Goal: Transaction & Acquisition: Purchase product/service

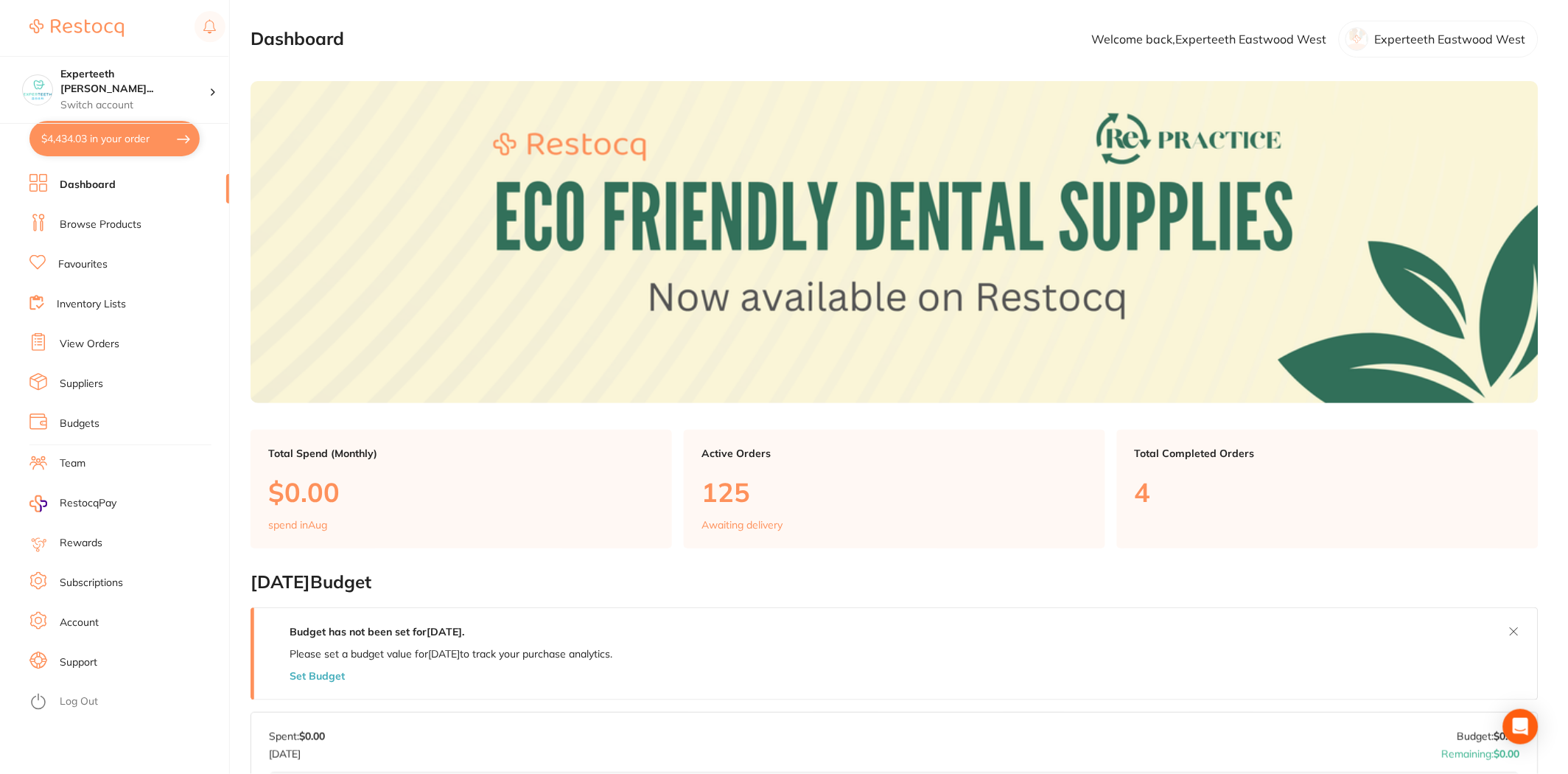
click at [121, 134] on button "$4,434.03 in your order" at bounding box center [115, 138] width 170 height 35
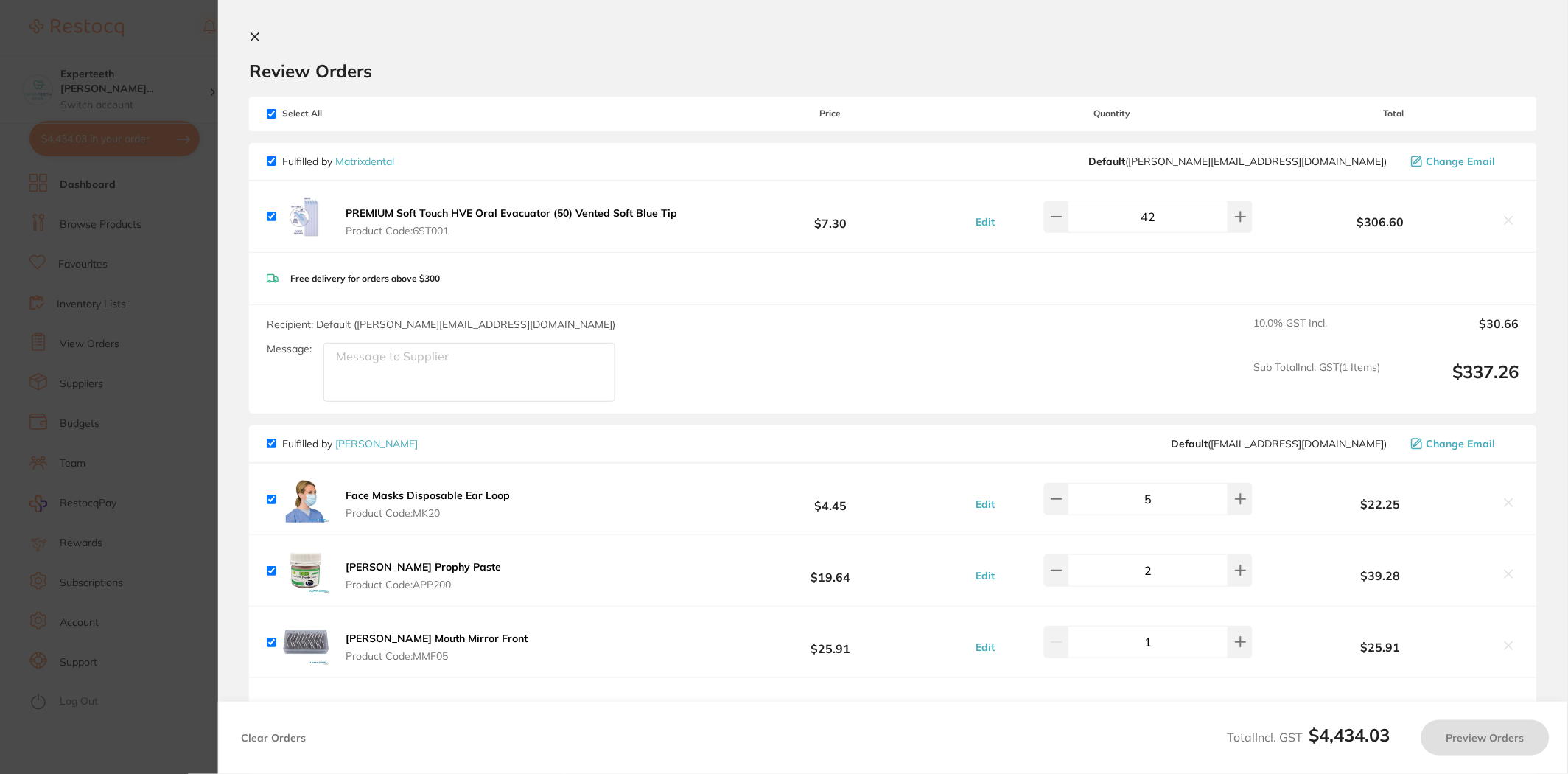
checkbox input "true"
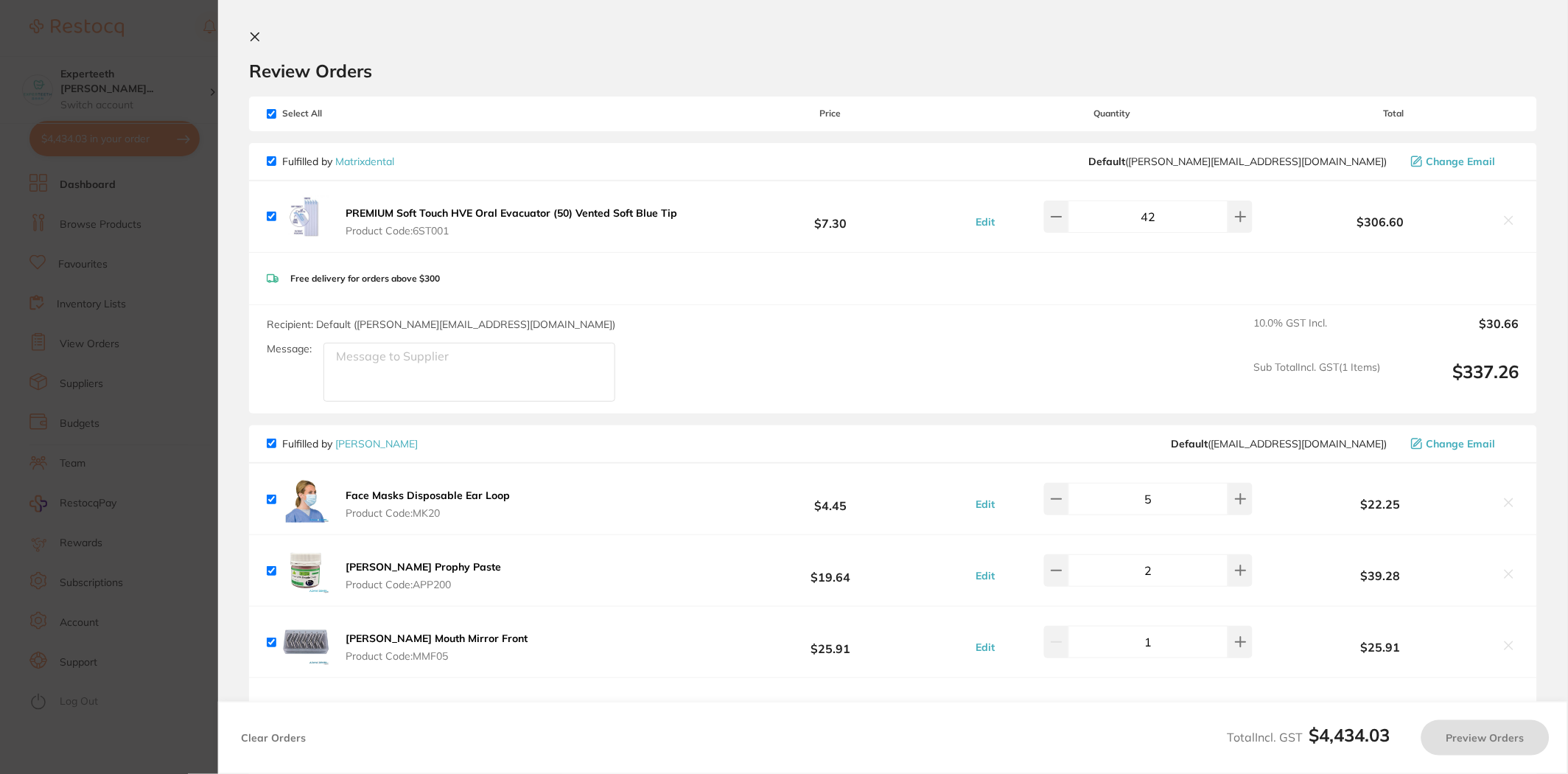
checkbox input "true"
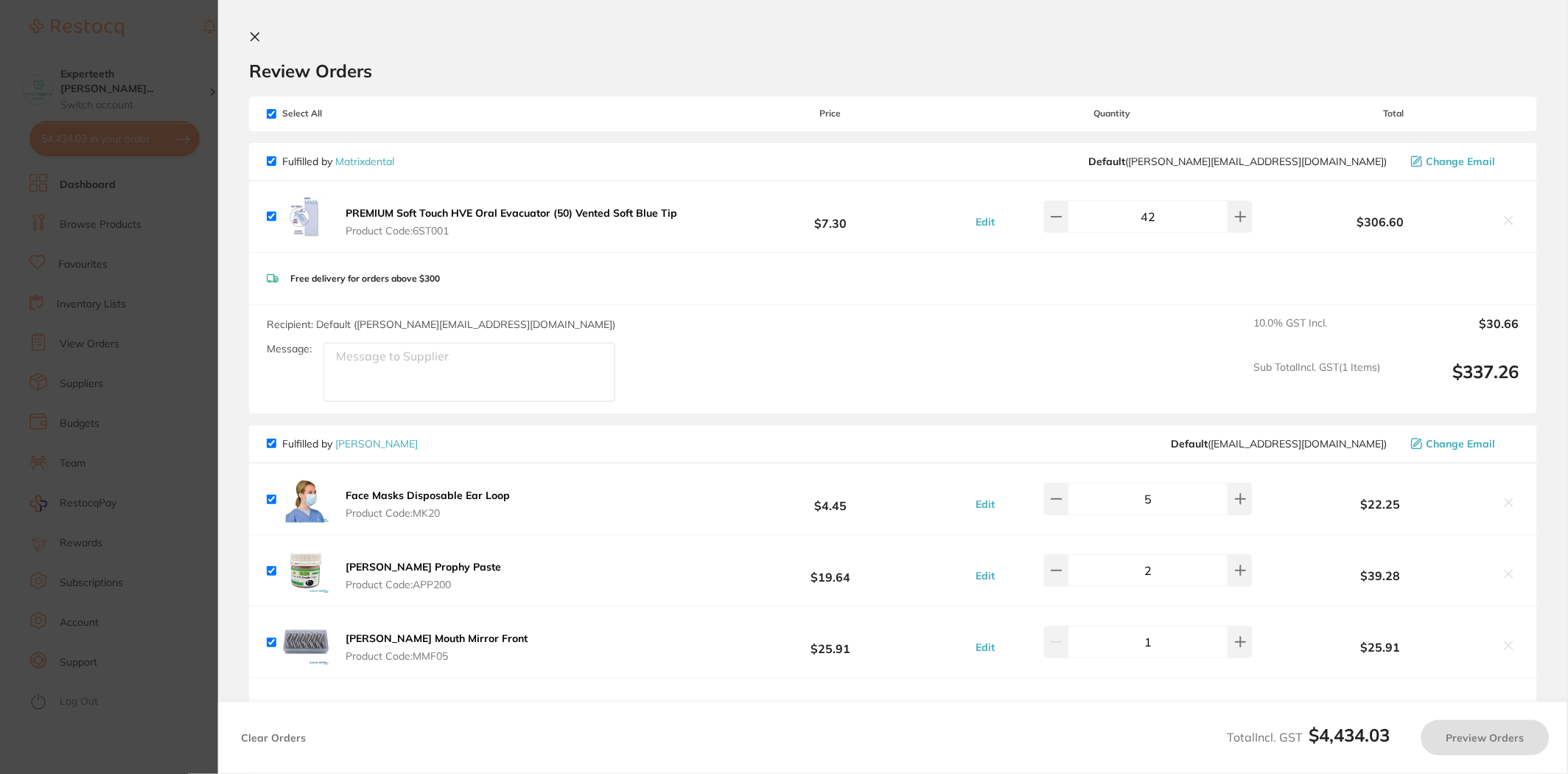
checkbox input "true"
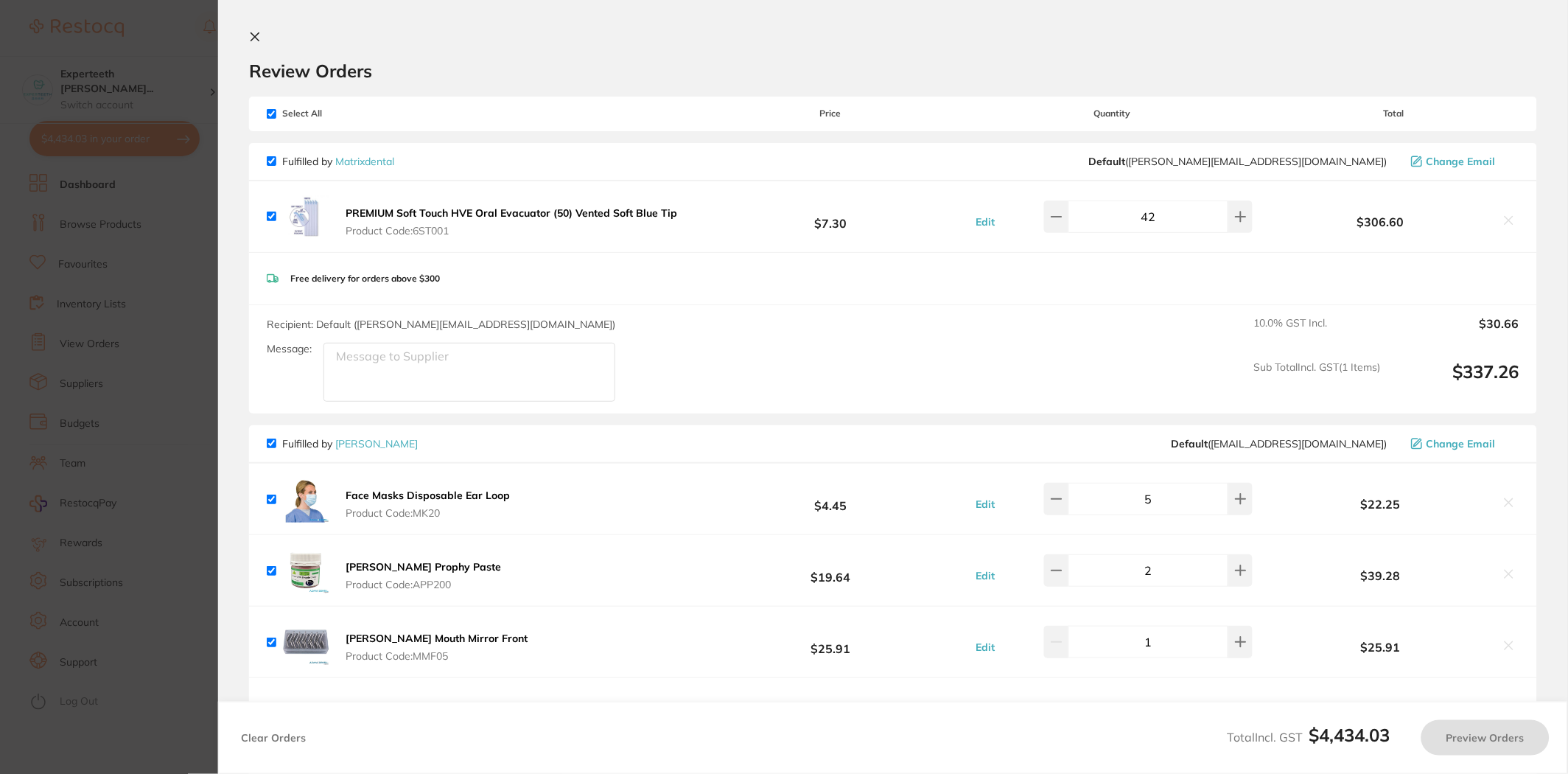
checkbox input "true"
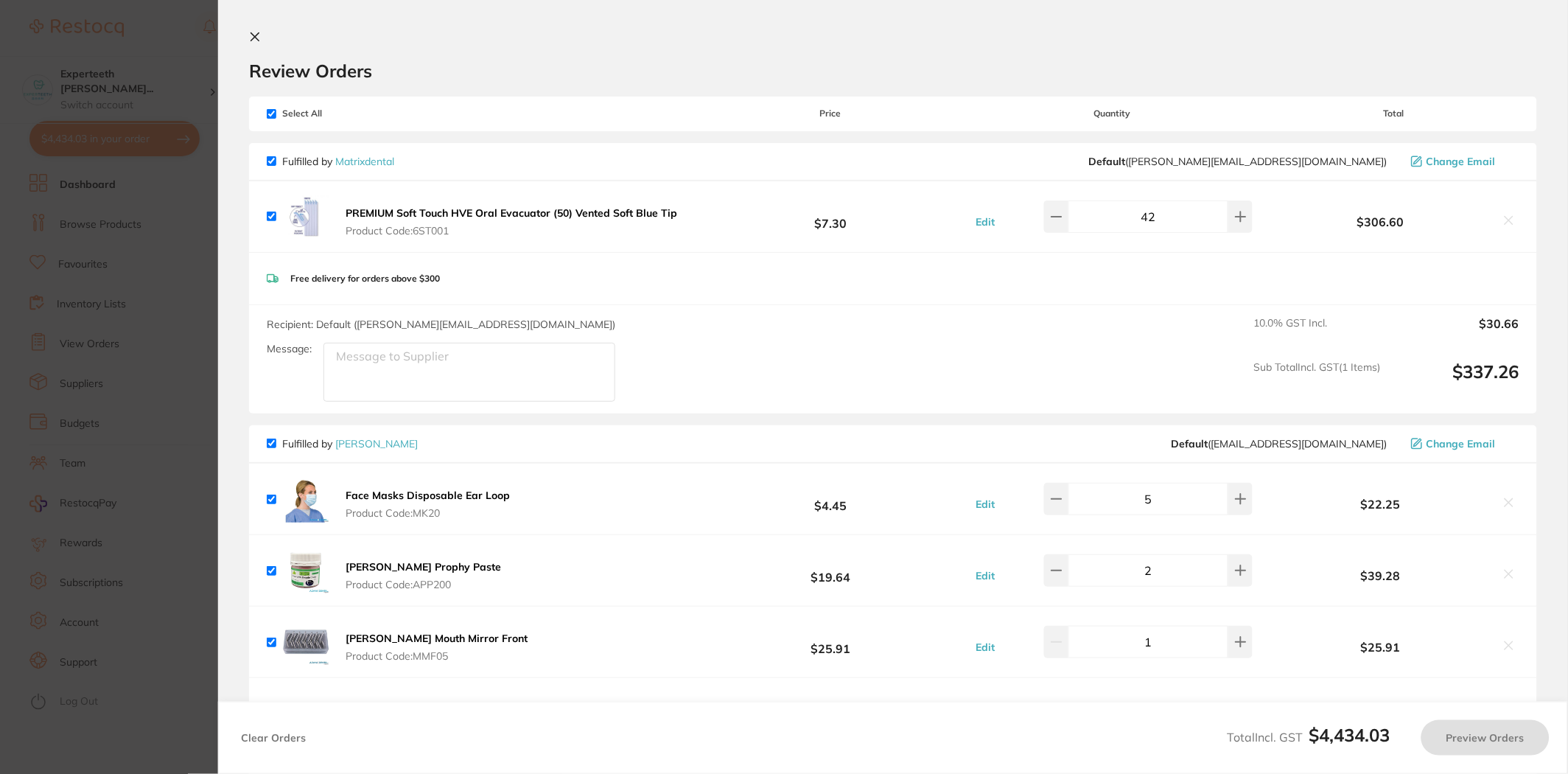
checkbox input "true"
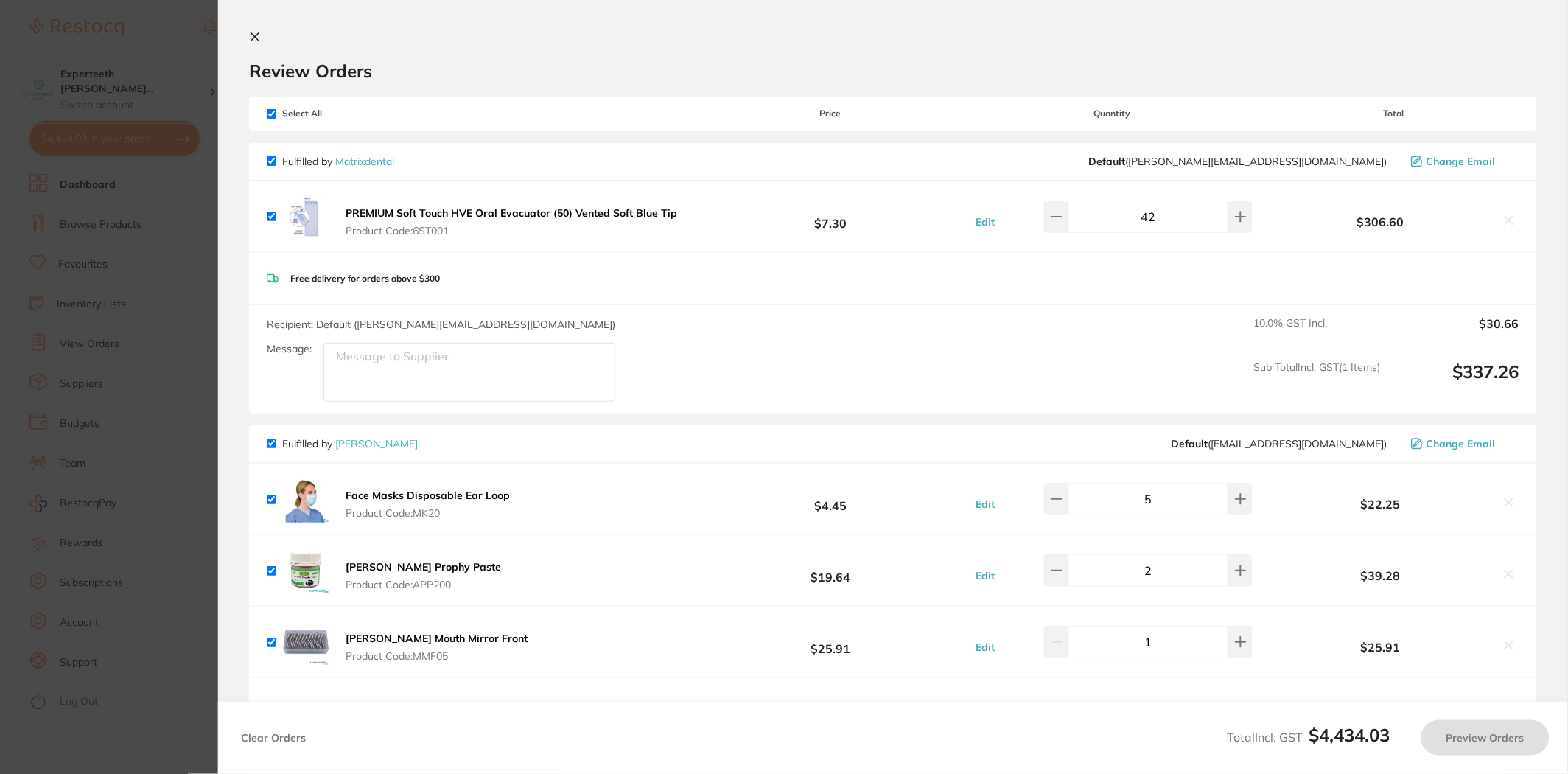
checkbox input "true"
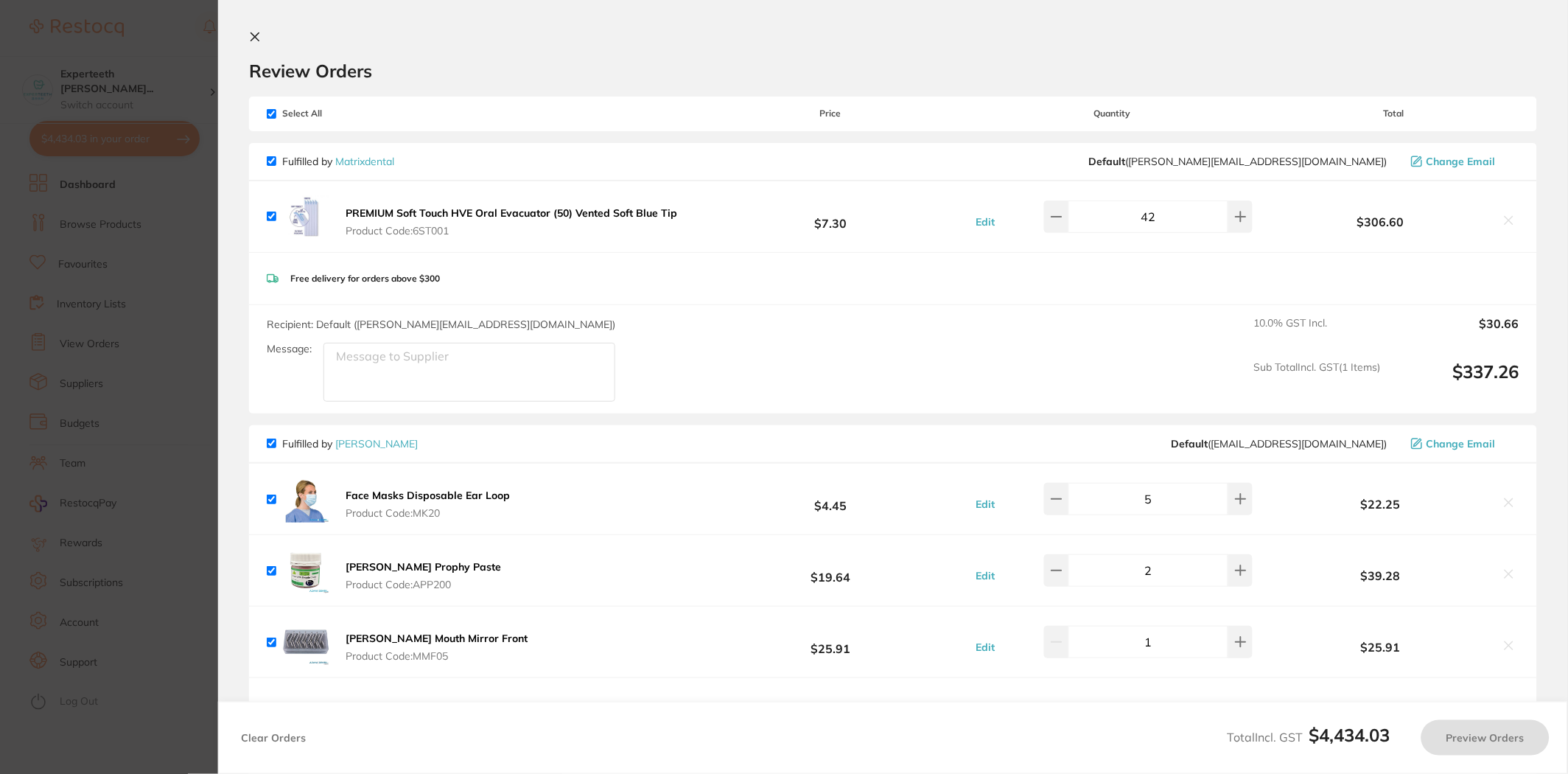
checkbox input "true"
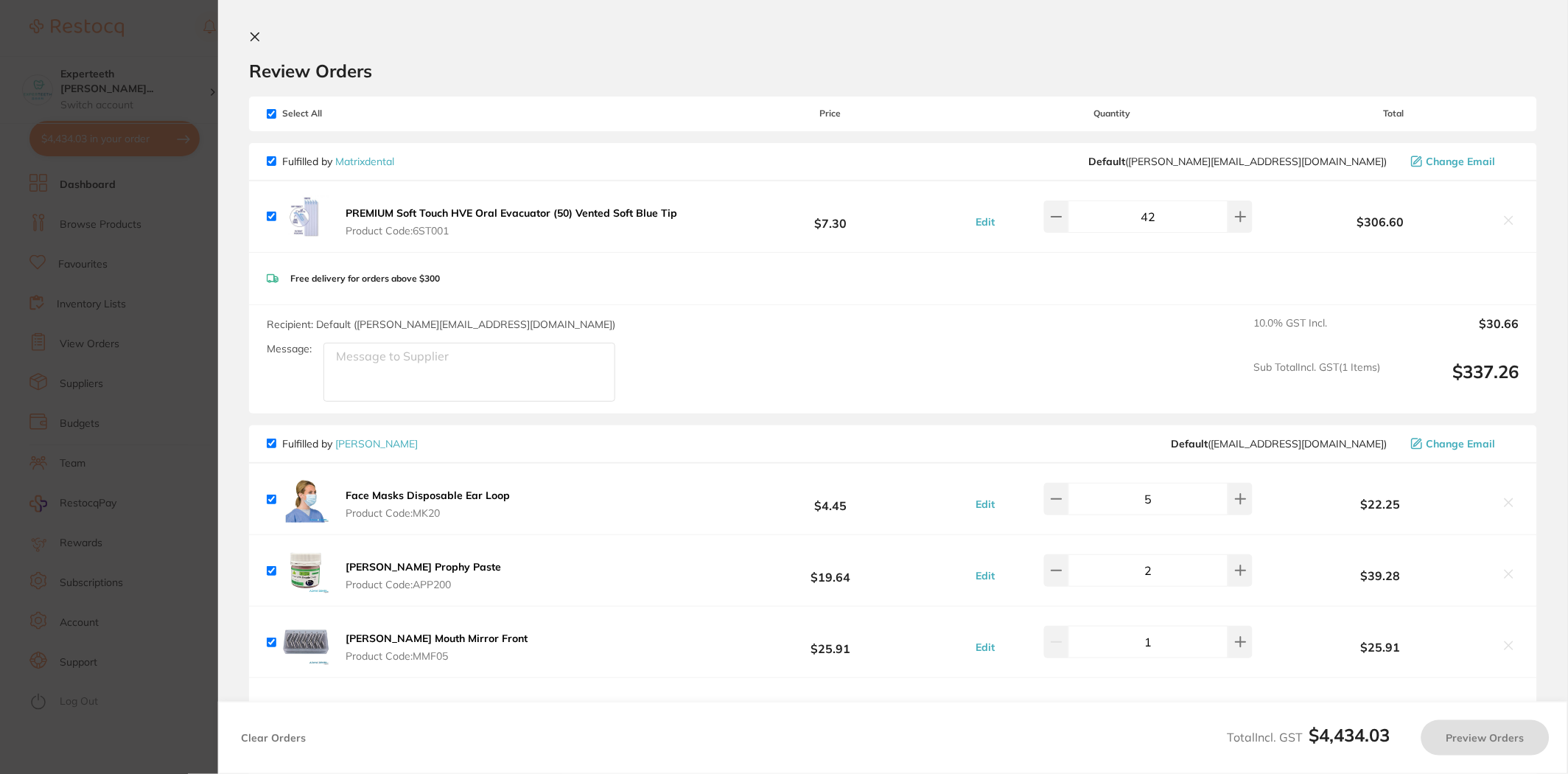
checkbox input "true"
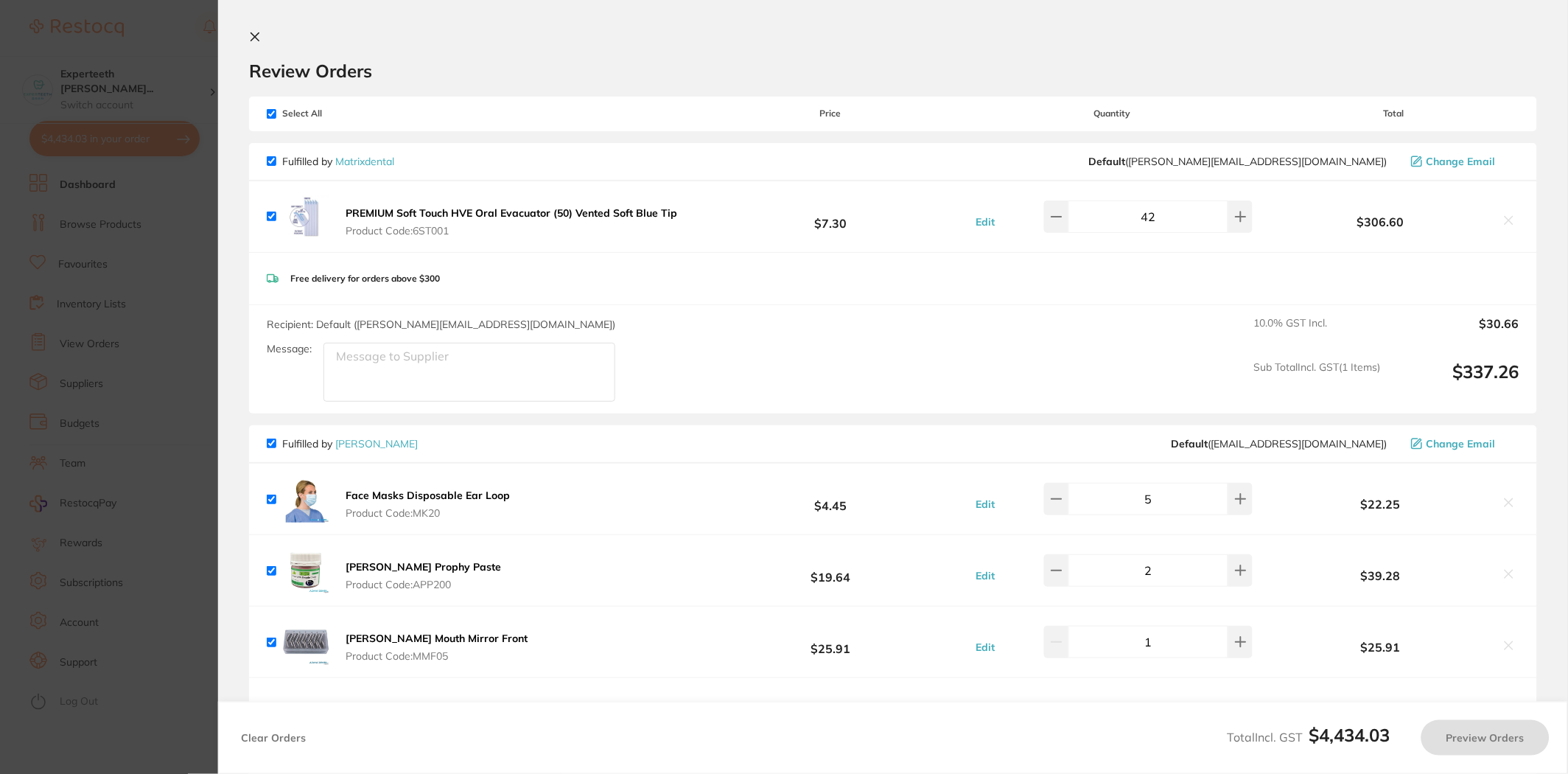
checkbox input "true"
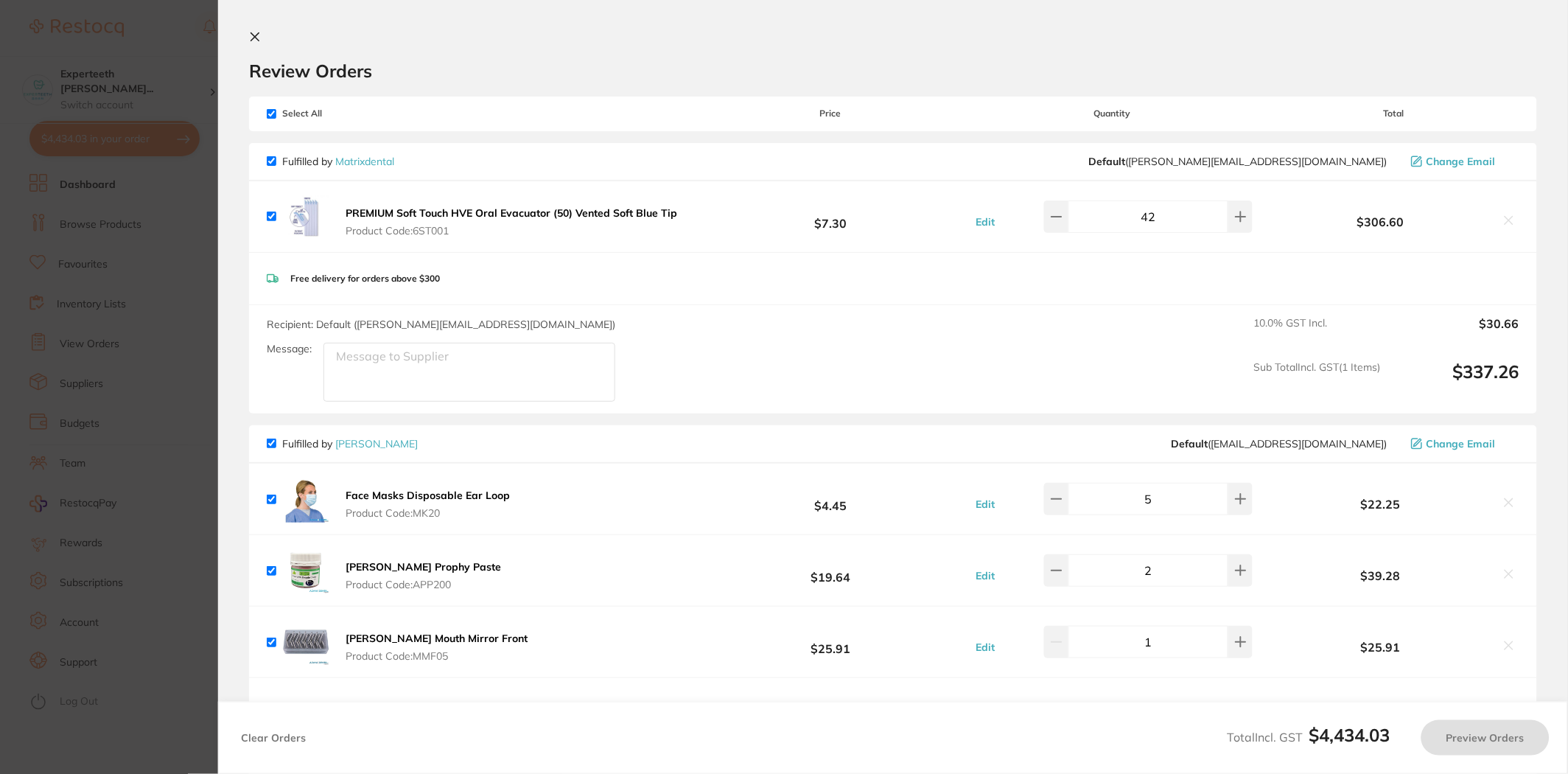
checkbox input "true"
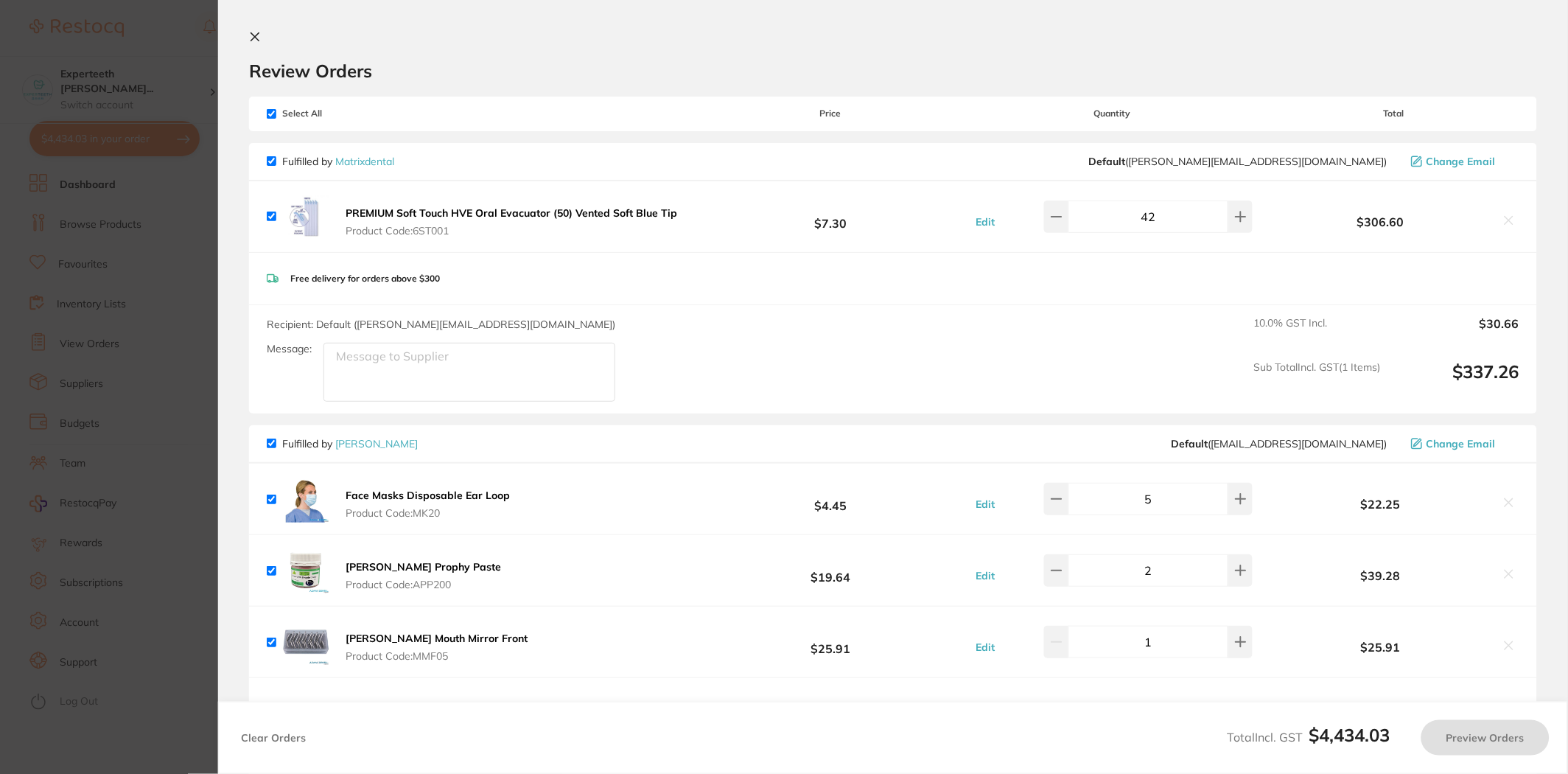
checkbox input "true"
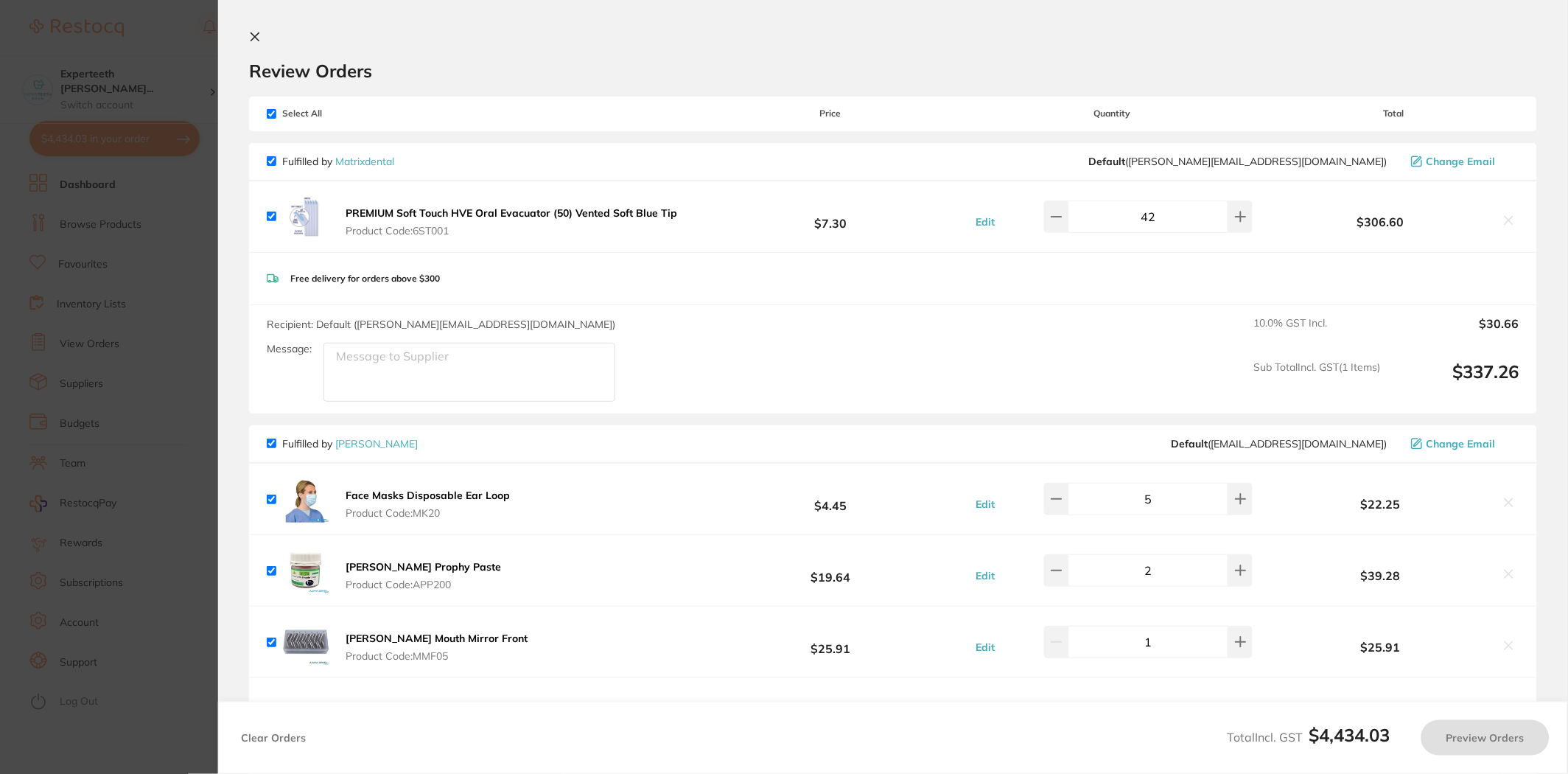
checkbox input "true"
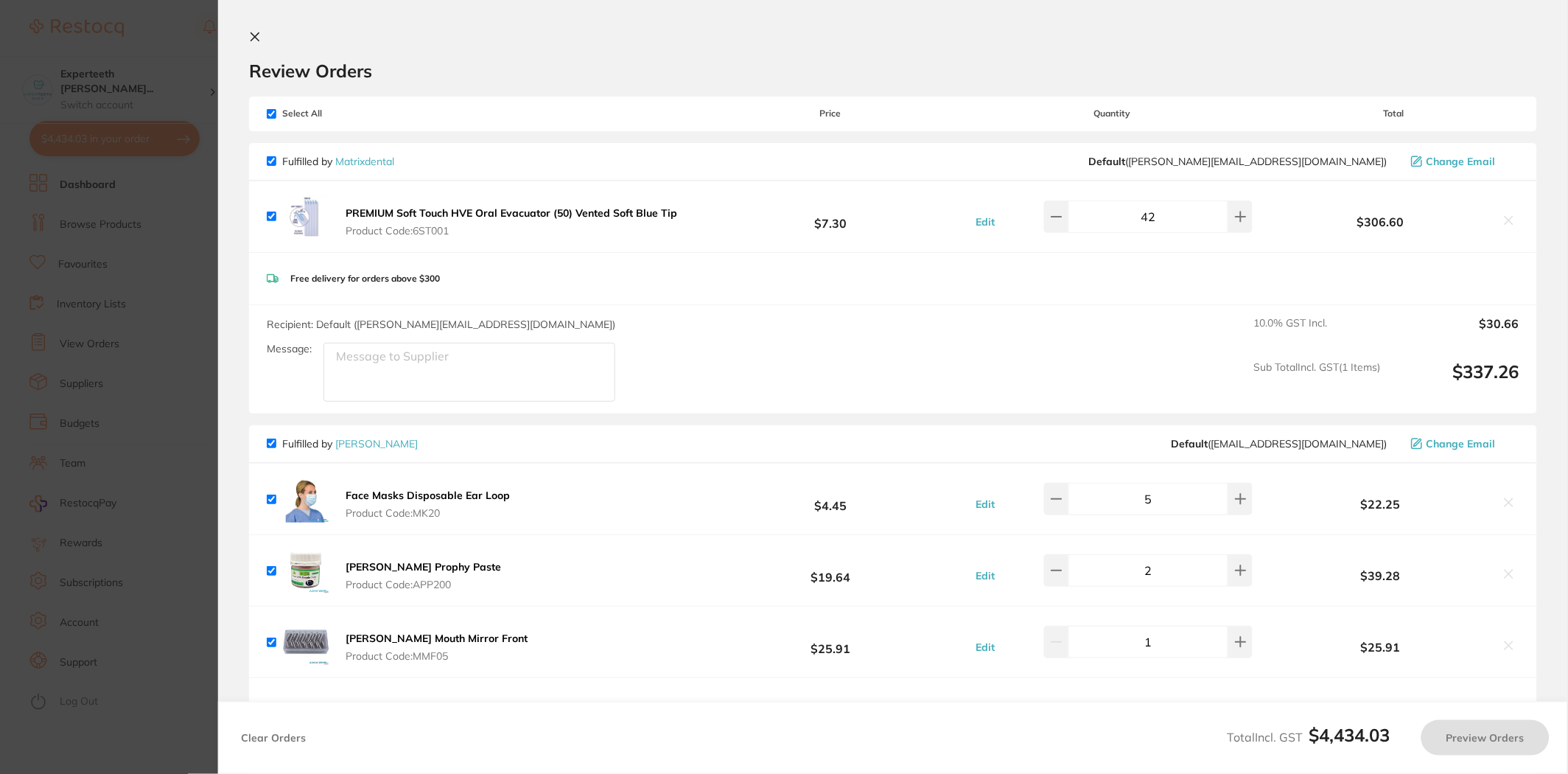
checkbox input "true"
click at [97, 333] on section "Update RRP Set your pre negotiated price for this item. Item Agreed RRP (excl. …" at bounding box center [785, 387] width 1572 height 774
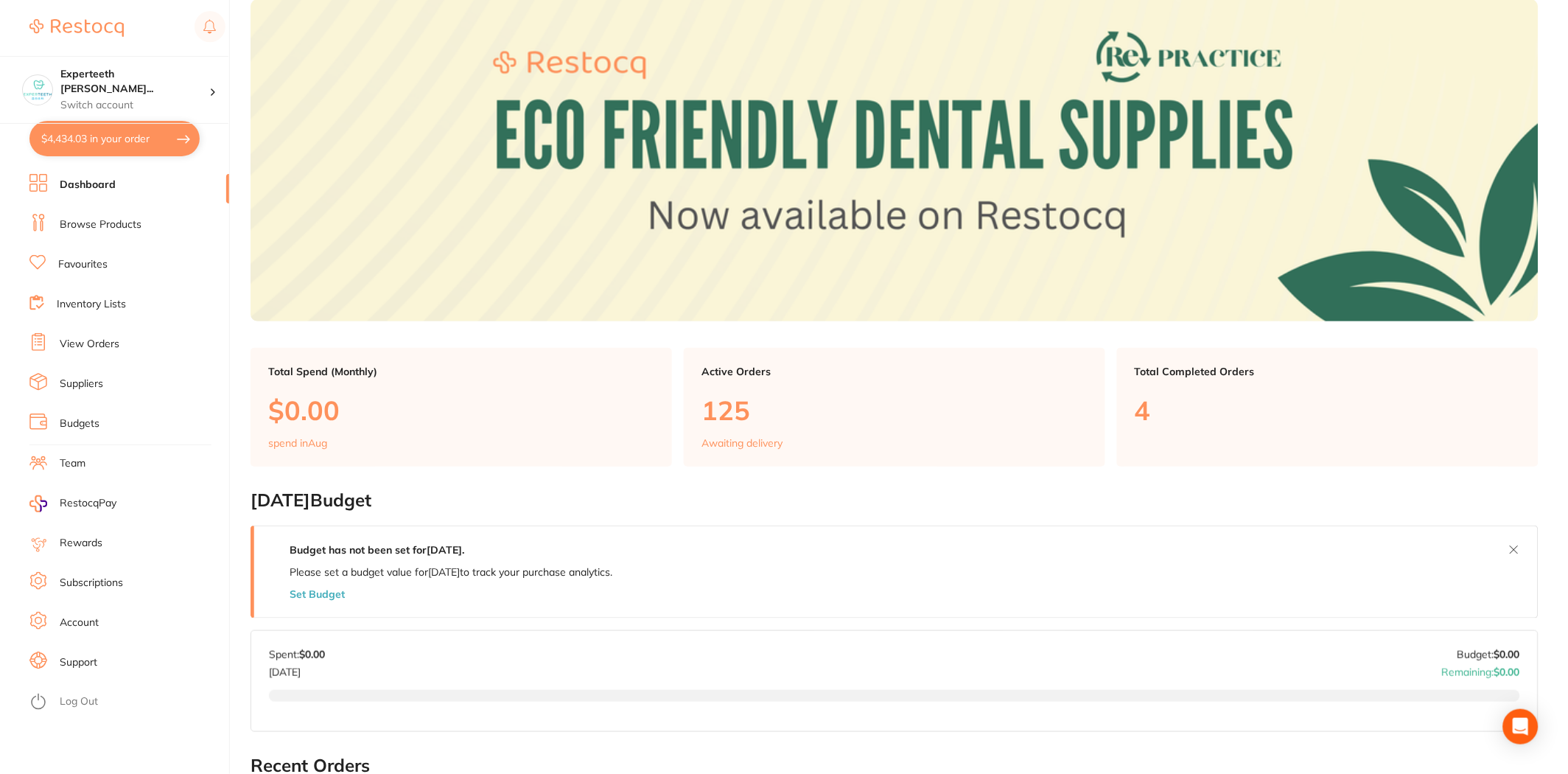
click at [95, 215] on li "Browse Products" at bounding box center [129, 225] width 200 height 22
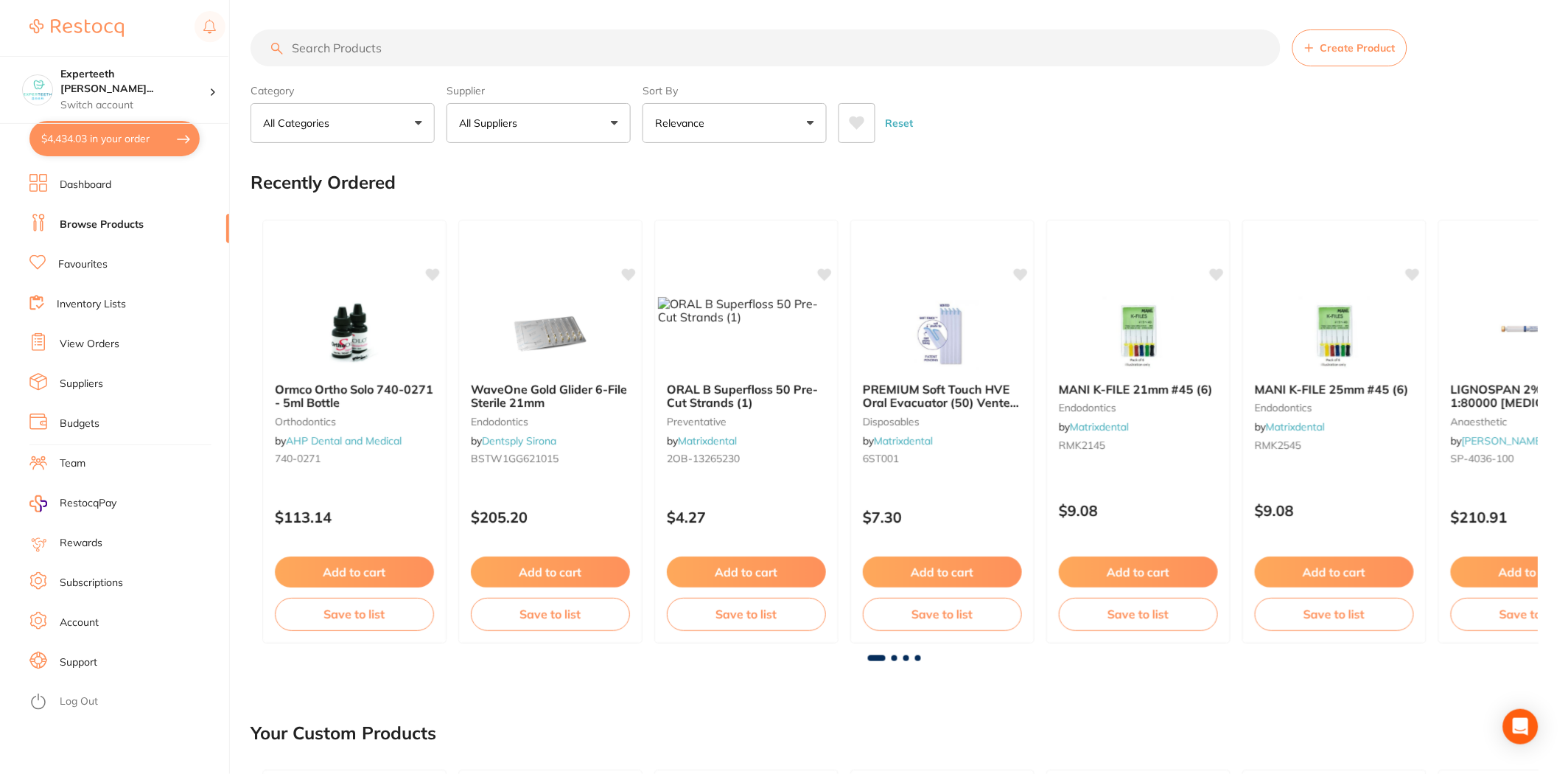
click at [101, 226] on link "Browse Products" at bounding box center [101, 224] width 84 height 14
click at [394, 52] on input "search" at bounding box center [765, 48] width 1030 height 37
click at [442, 38] on input "search" at bounding box center [765, 48] width 1030 height 37
type input "gloves"
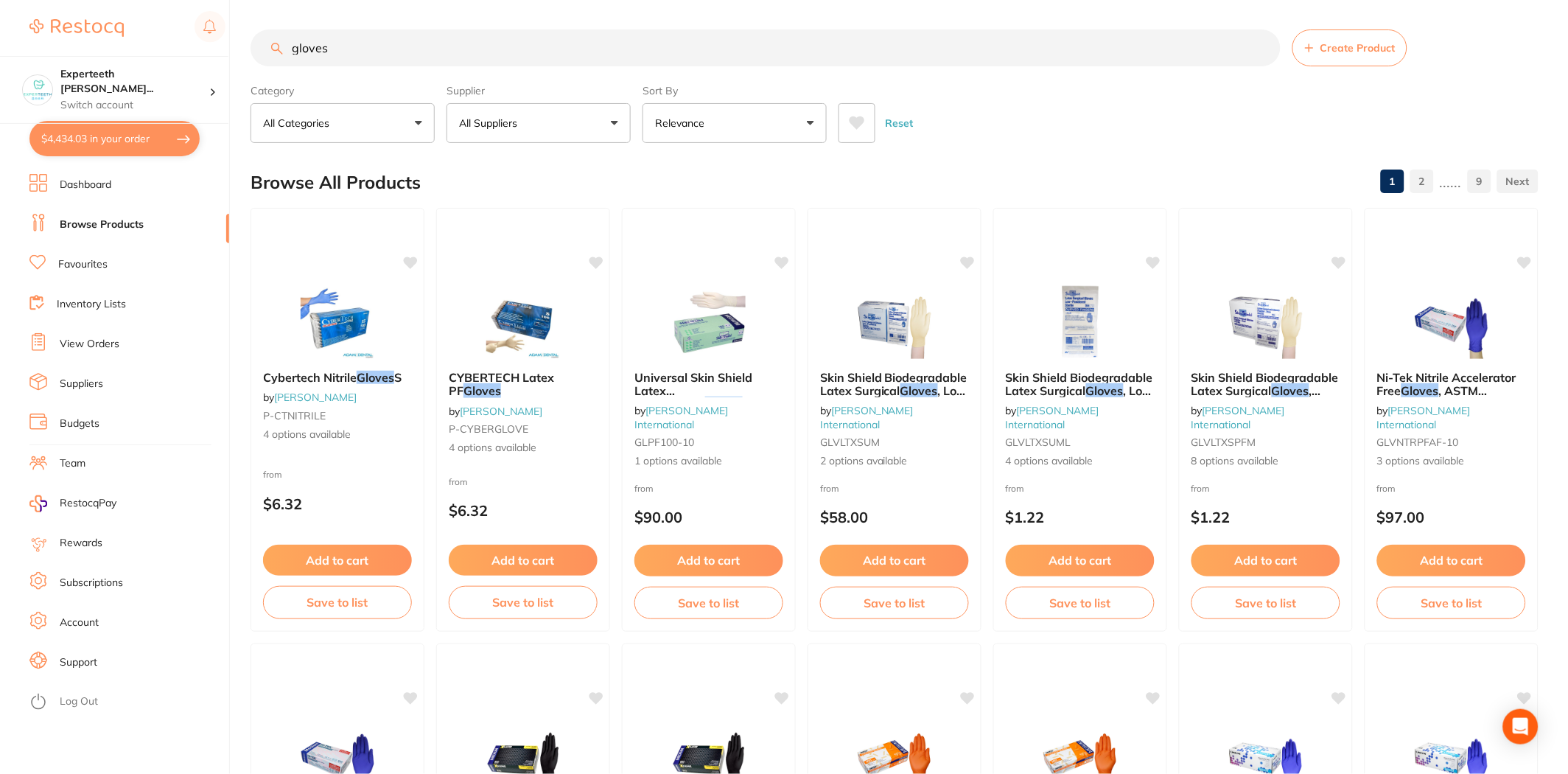
click at [557, 118] on button "All Suppliers" at bounding box center [538, 123] width 184 height 40
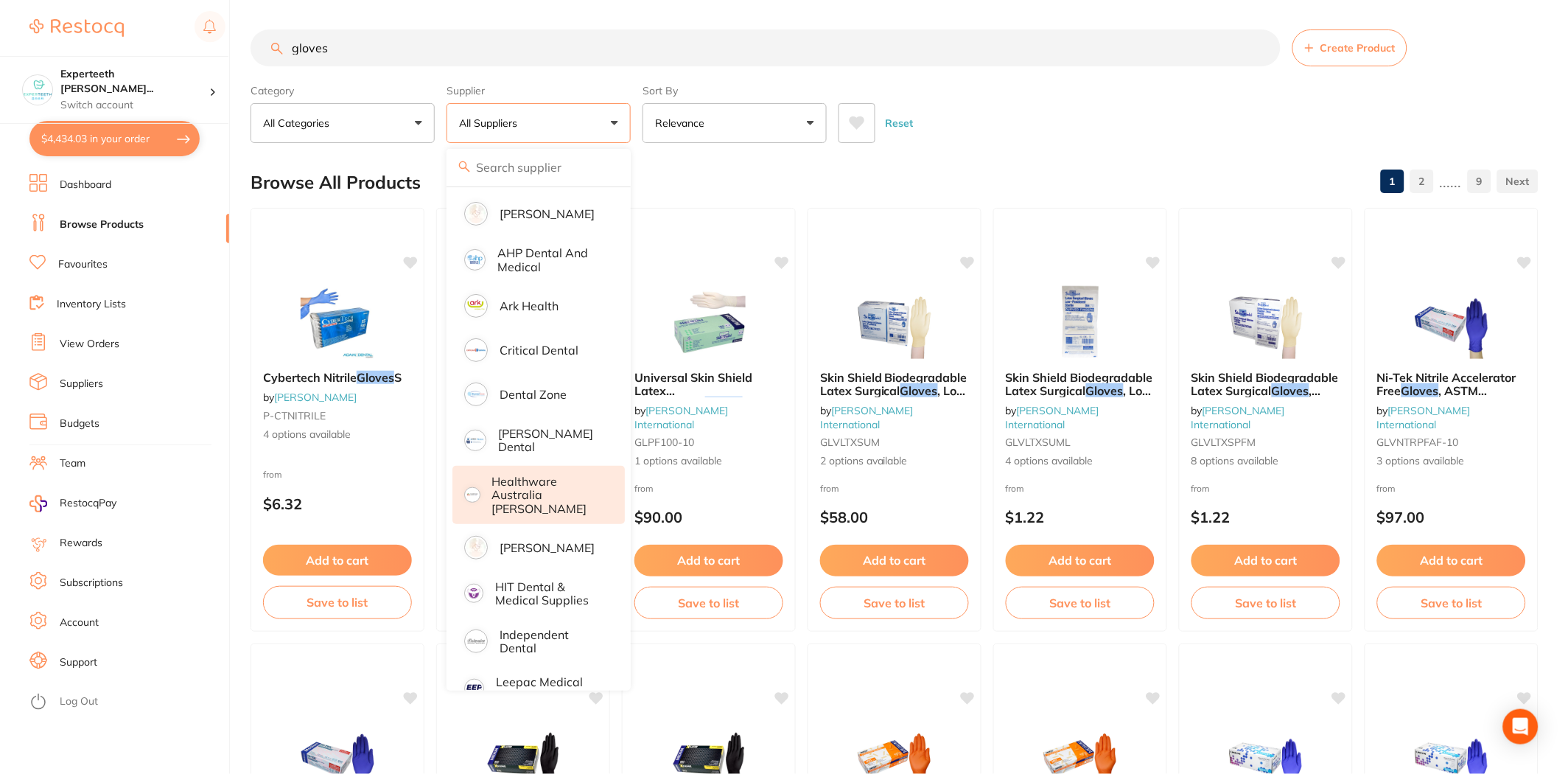
scroll to position [82, 0]
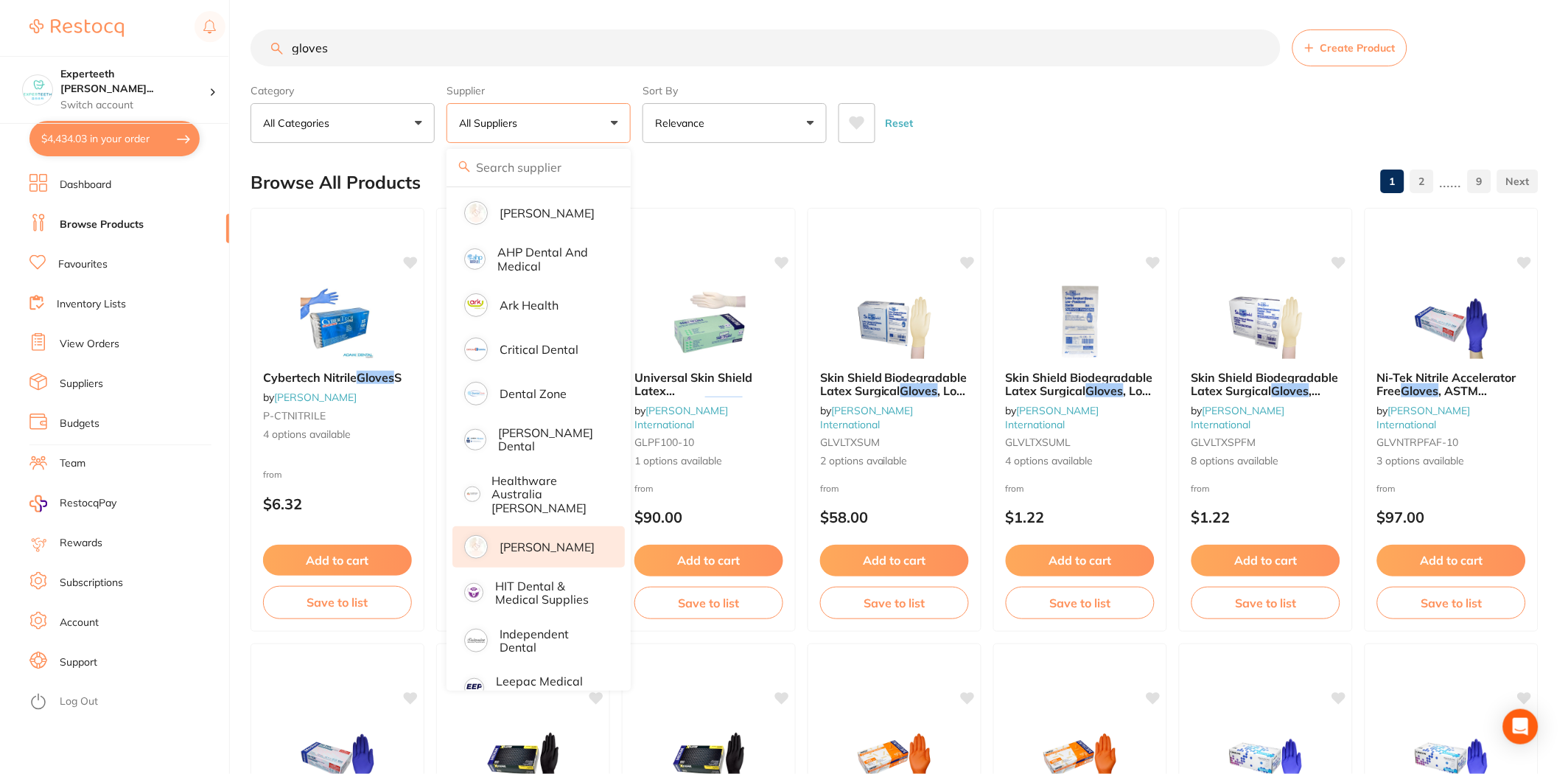
click at [538, 540] on p "[PERSON_NAME]" at bounding box center [547, 547] width 95 height 13
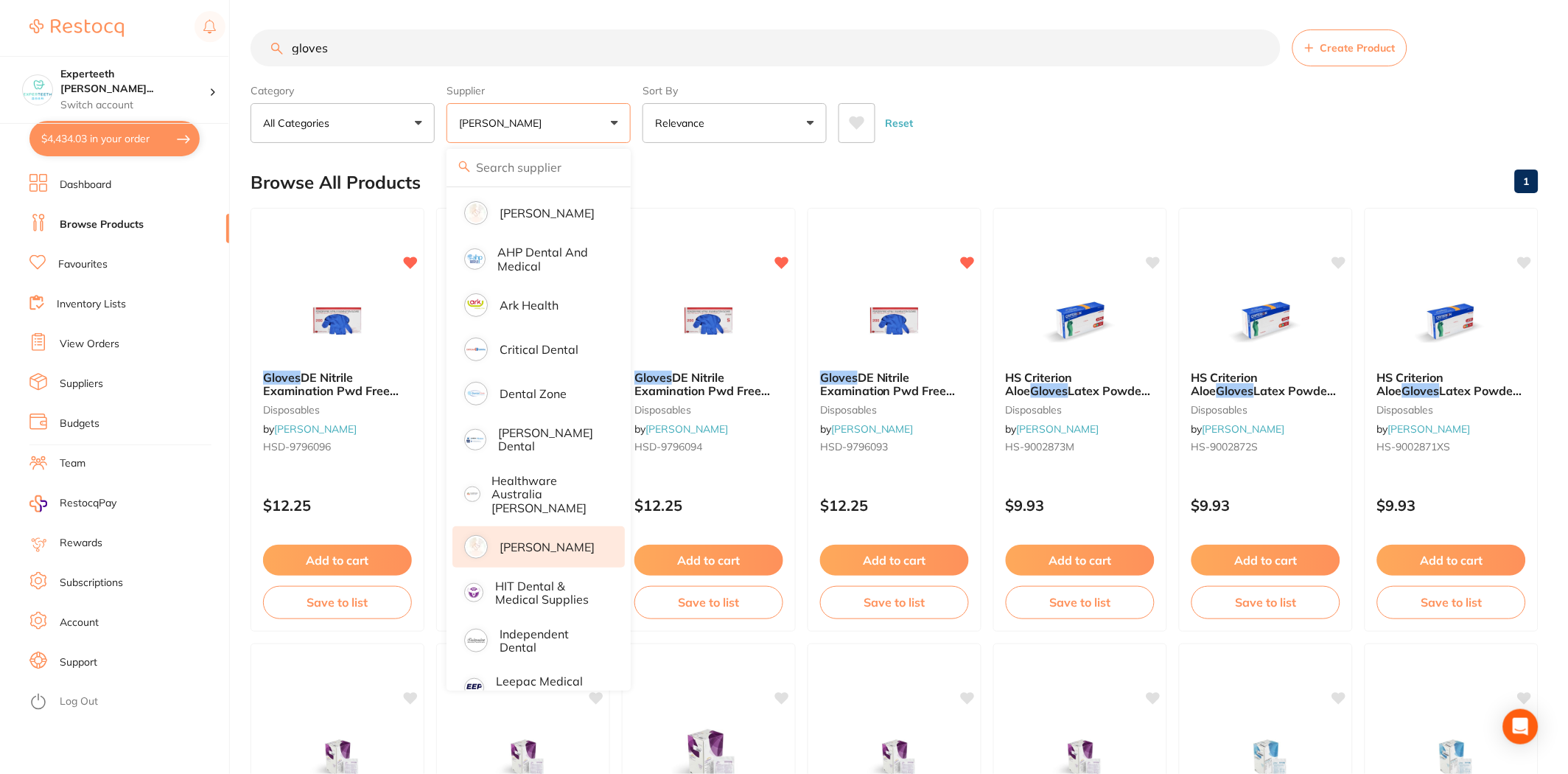
click at [1094, 127] on div "Reset" at bounding box center [1182, 118] width 688 height 52
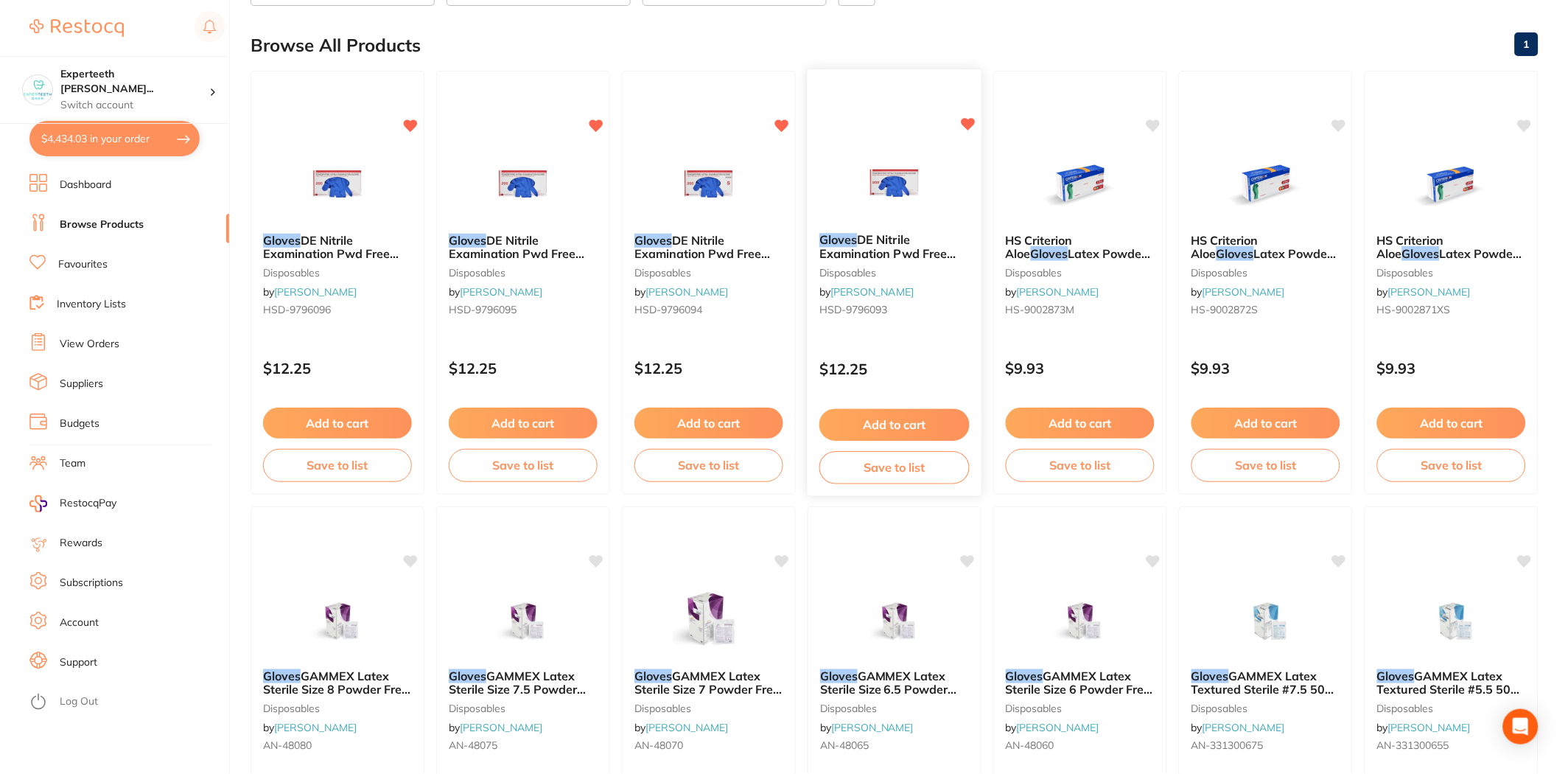
scroll to position [163, 0]
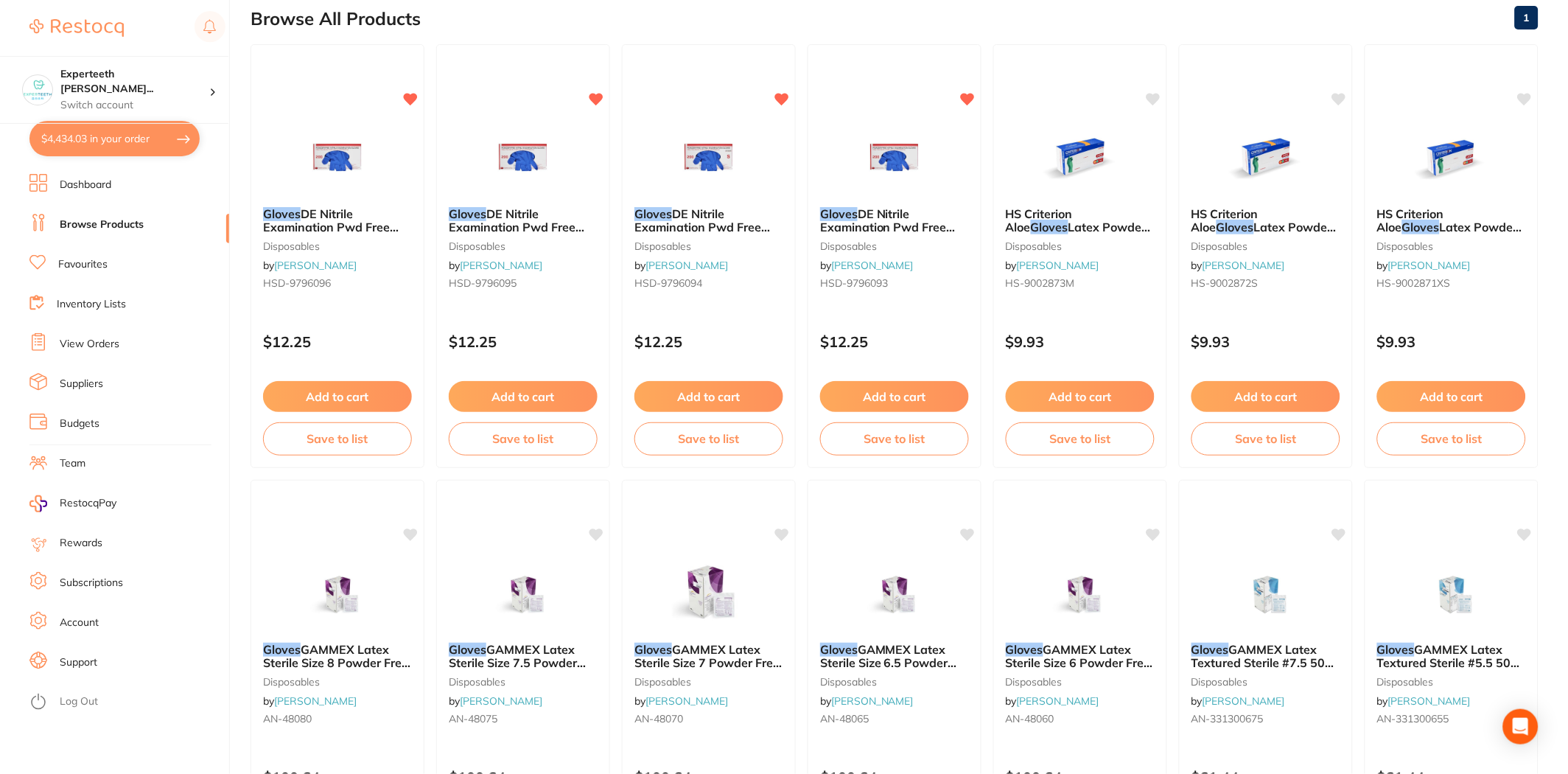
click at [78, 130] on button "$4,434.03 in your order" at bounding box center [115, 138] width 170 height 35
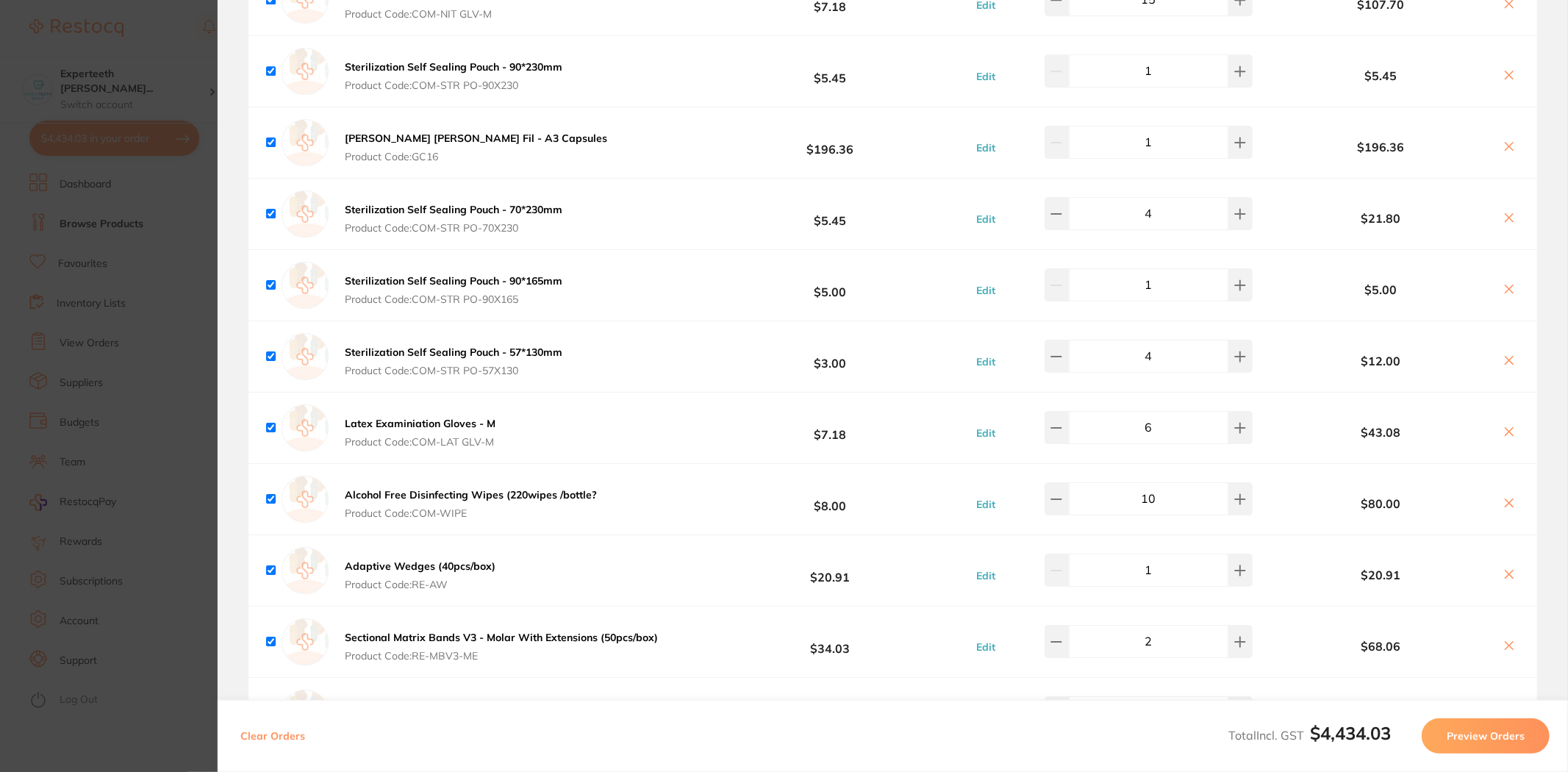
scroll to position [3914, 0]
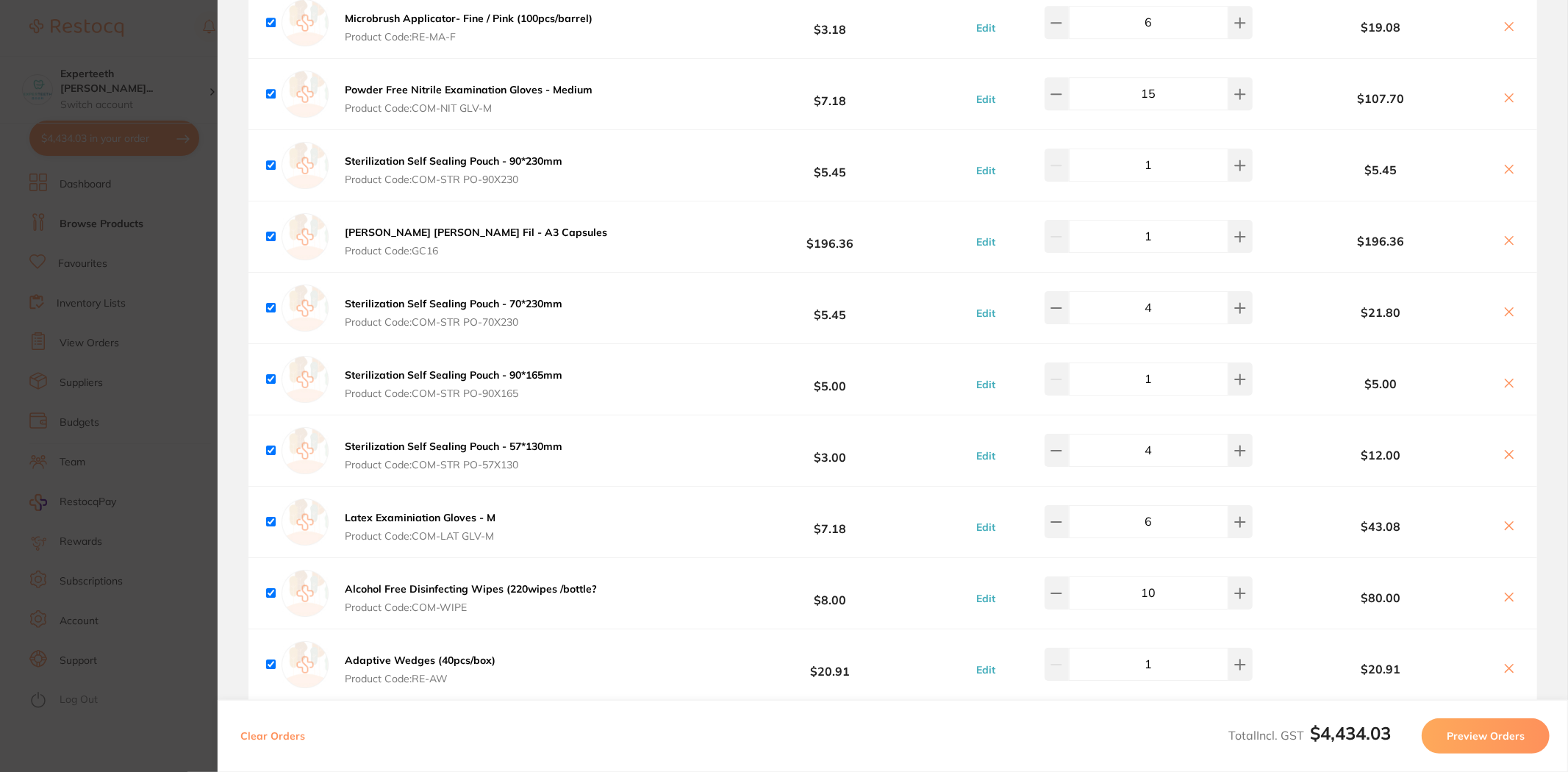
click at [1508, 385] on icon at bounding box center [1509, 383] width 11 height 11
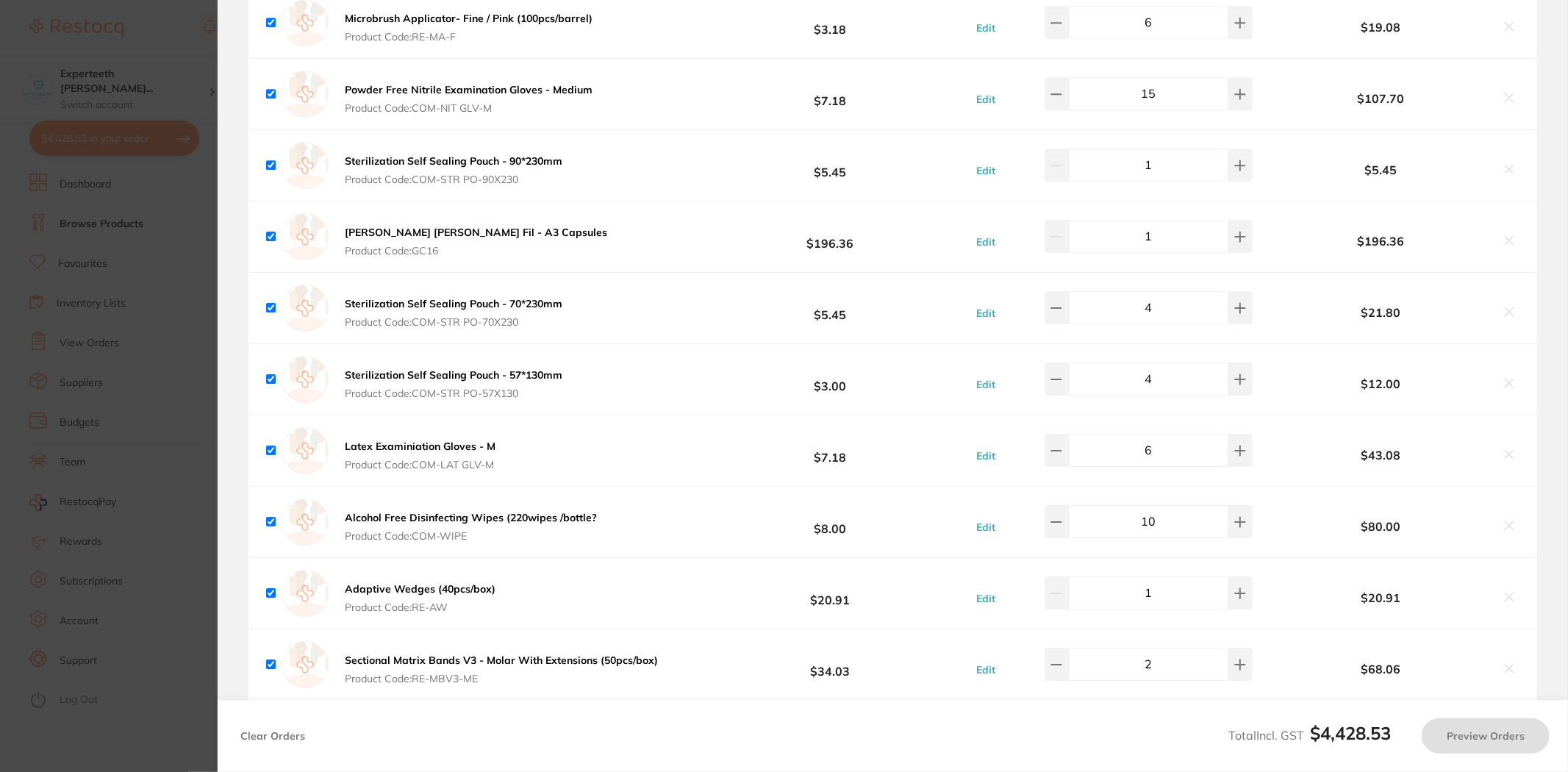
checkbox input "true"
